Goal: Find specific page/section: Find specific page/section

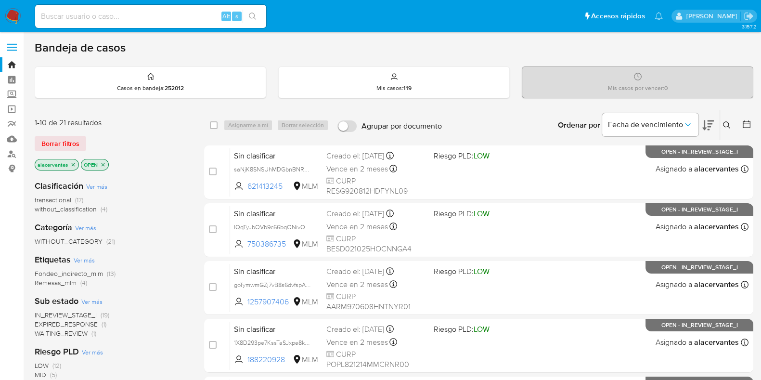
click at [158, 17] on input at bounding box center [150, 16] width 231 height 13
paste input "2120398549,"
click at [144, 24] on div "2120398549, Alt s" at bounding box center [150, 16] width 231 height 23
click at [131, 18] on input "2120398549," at bounding box center [150, 16] width 231 height 13
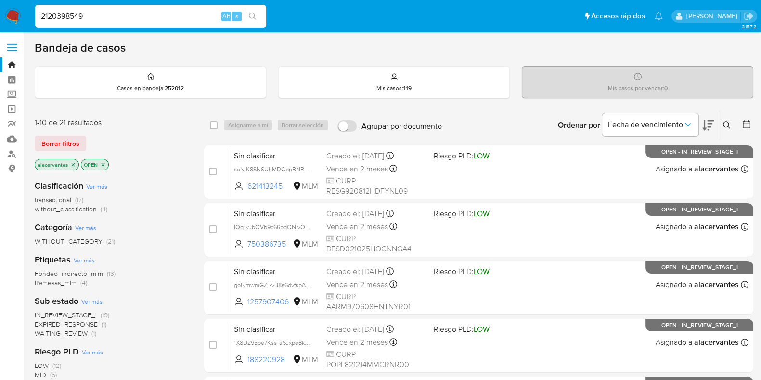
type input "2120398549"
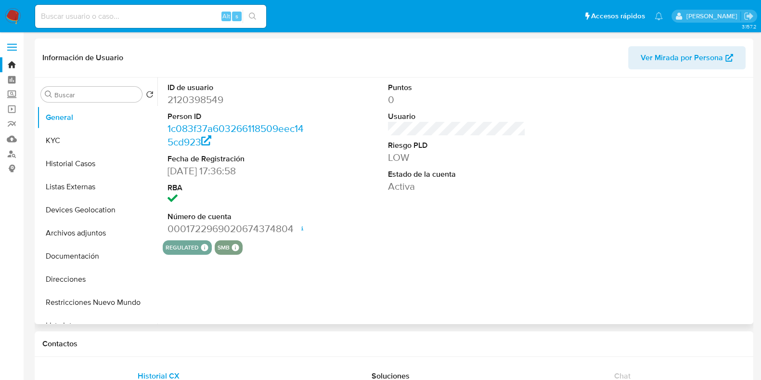
select select "10"
click at [59, 131] on button "KYC" at bounding box center [93, 140] width 113 height 23
select select "10"
click at [212, 18] on input at bounding box center [150, 16] width 231 height 13
paste input "1967248852"
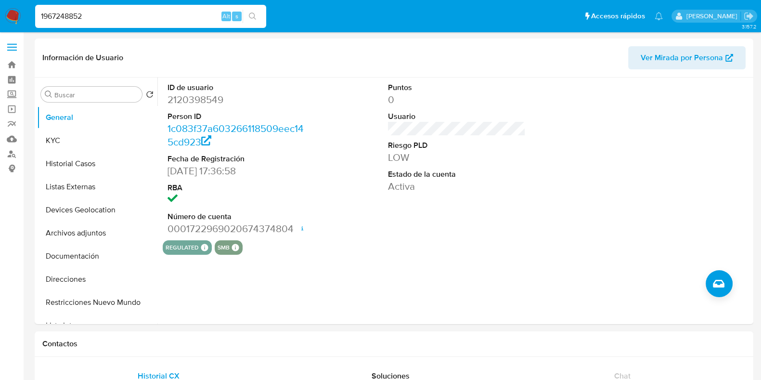
type input "1967248852"
select select "10"
click at [70, 144] on button "KYC" at bounding box center [93, 140] width 113 height 23
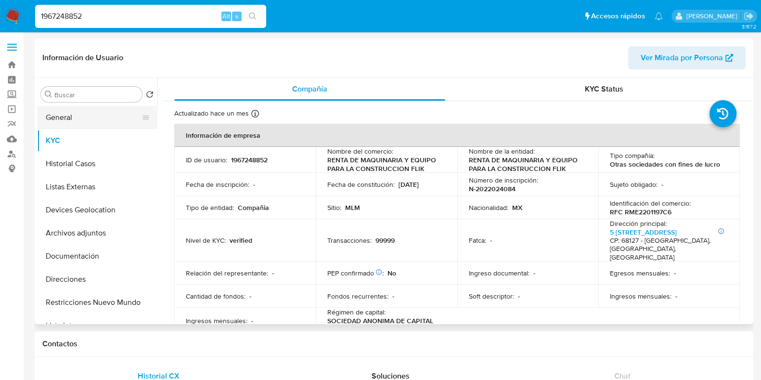
click at [77, 116] on button "General" at bounding box center [93, 117] width 113 height 23
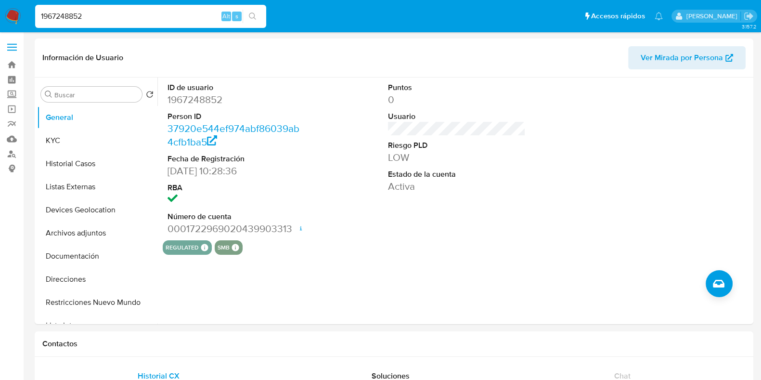
click at [159, 19] on input "1967248852" at bounding box center [150, 16] width 231 height 13
paste input "2120398549"
type input "2120398549"
select select "10"
